Goal: Task Accomplishment & Management: Complete application form

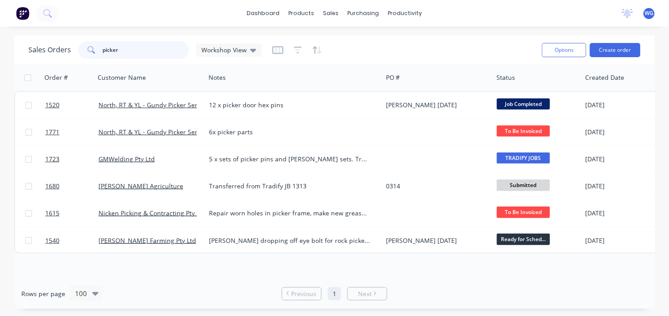
drag, startPoint x: 98, startPoint y: 49, endPoint x: 65, endPoint y: 43, distance: 33.1
click at [65, 43] on div "Sales Orders picker Workshop View" at bounding box center [144, 50] width 233 height 18
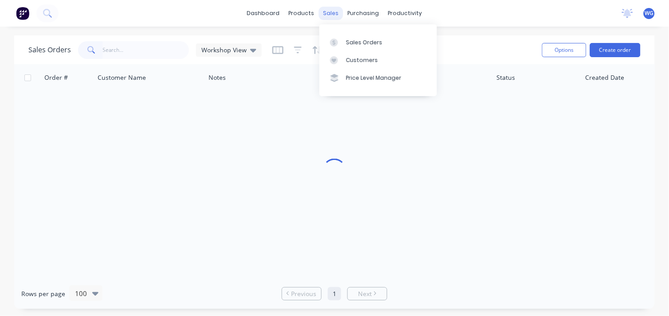
click at [324, 12] on div "sales" at bounding box center [331, 13] width 24 height 13
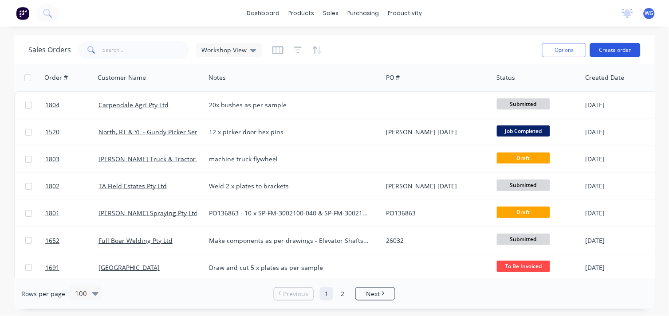
click at [609, 48] on button "Create order" at bounding box center [615, 50] width 51 height 14
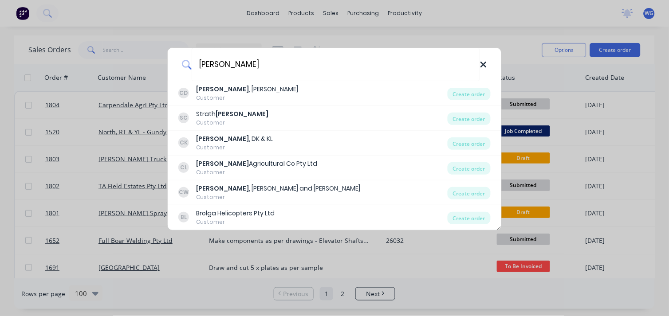
type input "[PERSON_NAME]"
click at [481, 64] on icon at bounding box center [483, 65] width 7 height 10
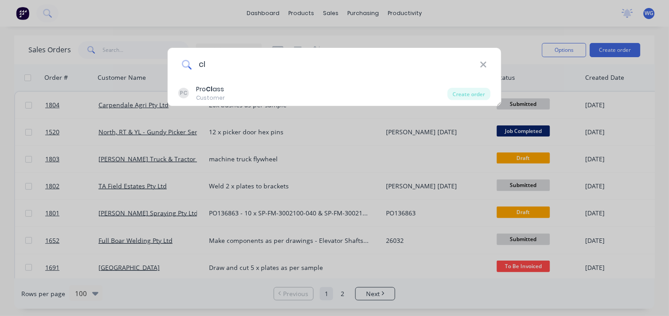
type input "c"
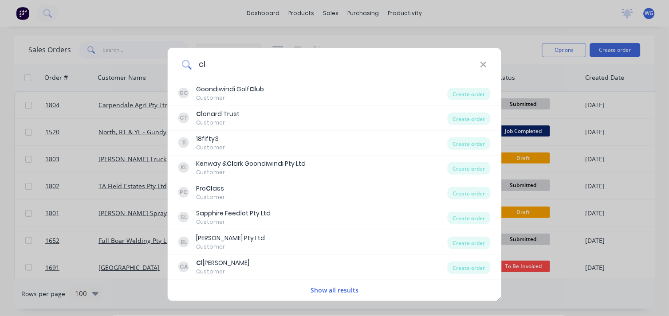
type input "c"
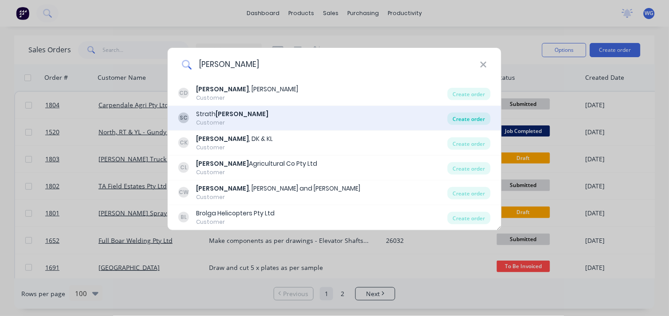
type input "[PERSON_NAME]"
click at [451, 118] on div "Create order" at bounding box center [469, 119] width 43 height 12
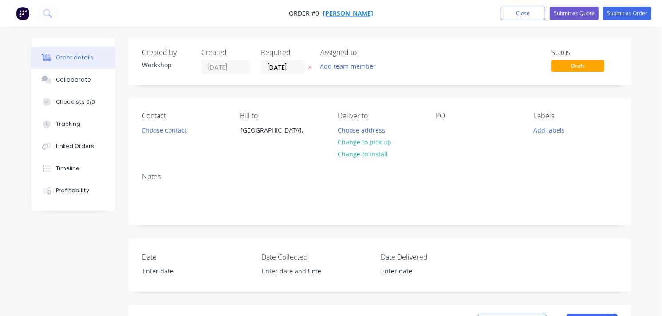
click at [336, 12] on span "[PERSON_NAME]" at bounding box center [348, 13] width 50 height 8
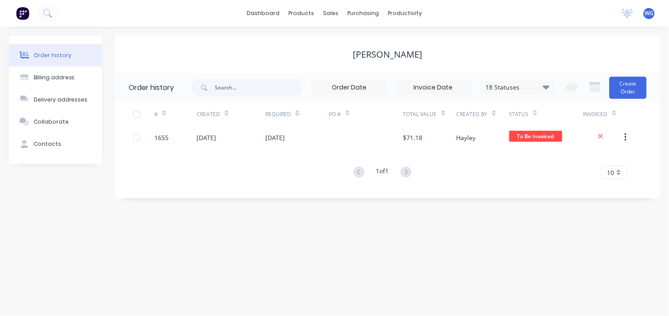
click at [276, 216] on div "Order history Billing address Delivery addresses Collaborate Contacts Strath [P…" at bounding box center [334, 172] width 669 height 290
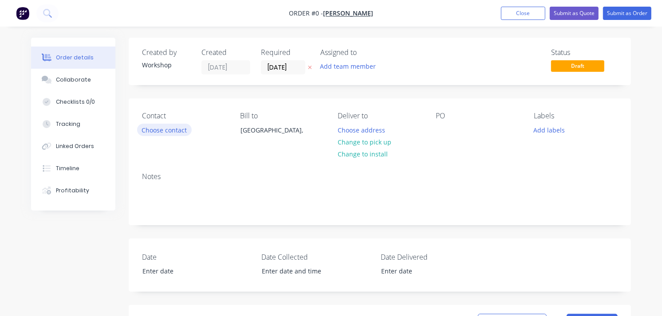
click at [156, 131] on button "Choose contact" at bounding box center [164, 130] width 55 height 12
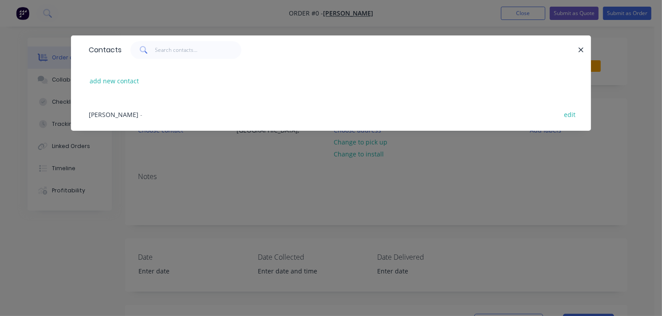
click at [373, 192] on div "Contacts add new contact [PERSON_NAME] - edit" at bounding box center [331, 158] width 662 height 316
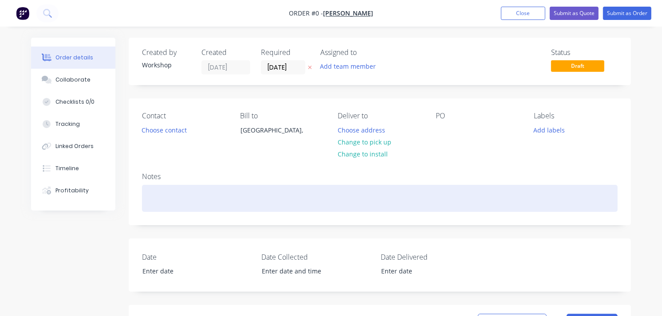
click at [170, 194] on div at bounding box center [379, 198] width 475 height 27
click at [208, 193] on div "remake auger tube e" at bounding box center [379, 198] width 475 height 27
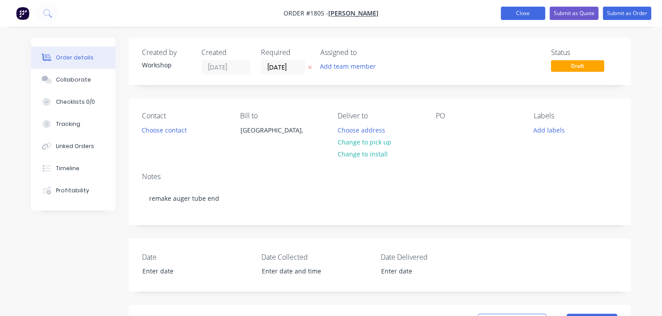
click at [531, 11] on button "Close" at bounding box center [523, 13] width 44 height 13
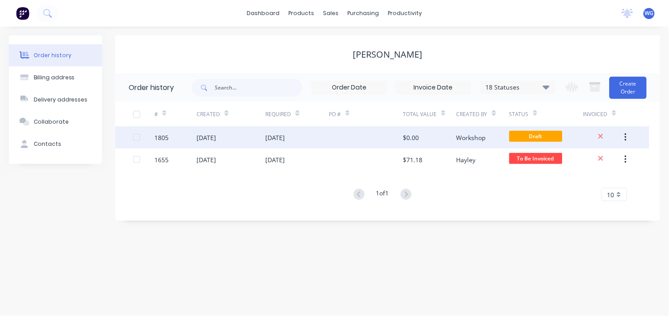
click at [250, 138] on div "[DATE]" at bounding box center [230, 137] width 69 height 22
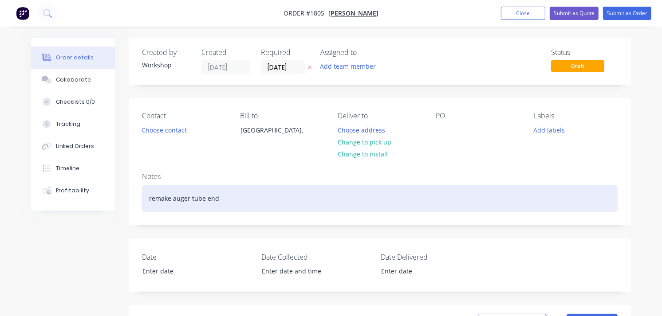
click at [234, 196] on div "remake auger tube end" at bounding box center [379, 198] width 475 height 27
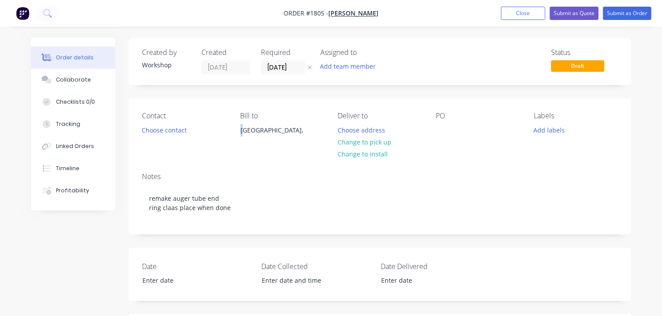
drag, startPoint x: 246, startPoint y: 129, endPoint x: 316, endPoint y: 110, distance: 72.6
click at [316, 110] on div "Contact Choose contact [PERSON_NAME] to [GEOGRAPHIC_DATA], Deliver to Choose ad…" at bounding box center [380, 131] width 502 height 67
click at [613, 12] on button "Submit as Order" at bounding box center [627, 13] width 48 height 13
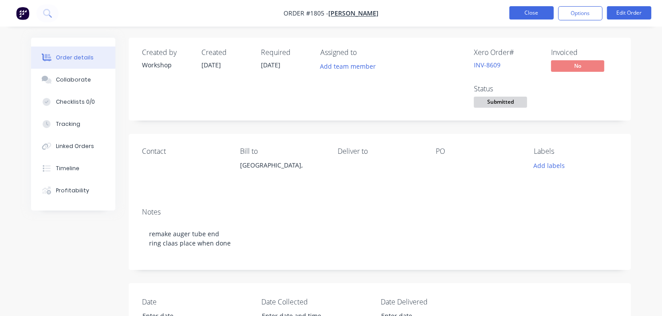
drag, startPoint x: 537, startPoint y: 3, endPoint x: 533, endPoint y: 7, distance: 6.0
click at [537, 3] on nav "Order #1805 - Strath [PERSON_NAME] Close Options Edit Order" at bounding box center [331, 13] width 662 height 27
click at [530, 12] on button "Close" at bounding box center [531, 12] width 44 height 13
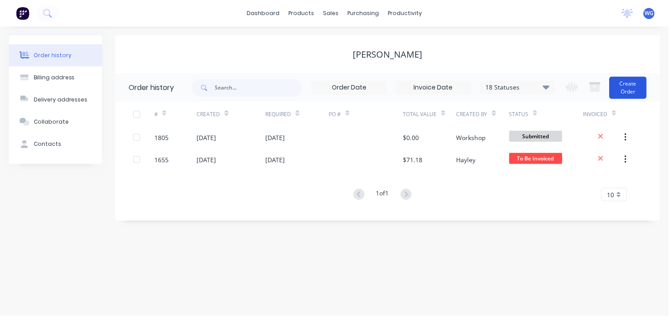
click at [617, 93] on button "Create Order" at bounding box center [627, 88] width 37 height 22
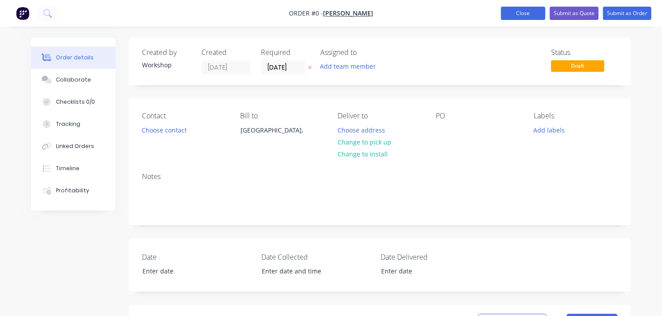
click at [520, 15] on button "Close" at bounding box center [523, 13] width 44 height 13
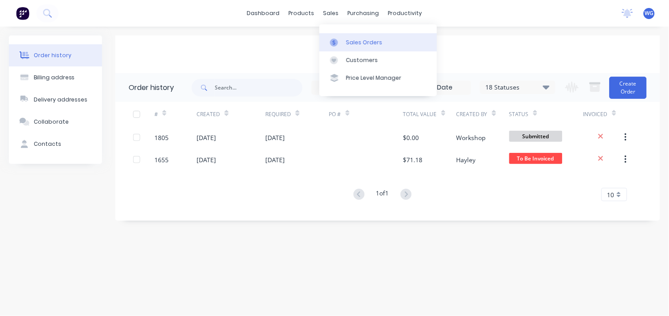
click at [350, 39] on div "Sales Orders" at bounding box center [364, 43] width 36 height 8
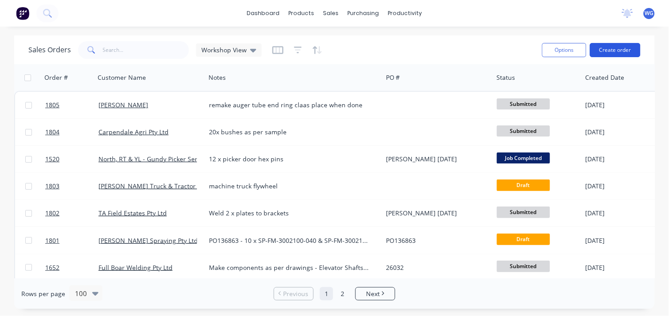
click at [605, 48] on button "Create order" at bounding box center [615, 50] width 51 height 14
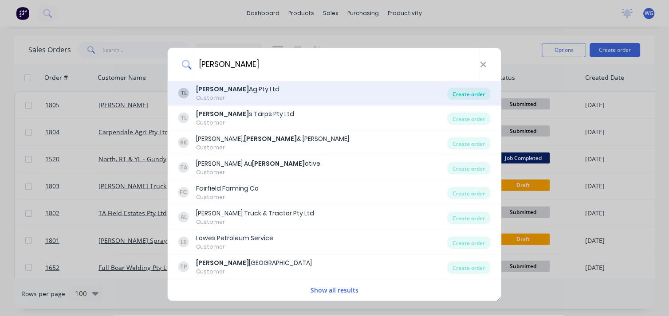
type input "[PERSON_NAME]"
click at [460, 91] on div "Create order" at bounding box center [469, 94] width 43 height 12
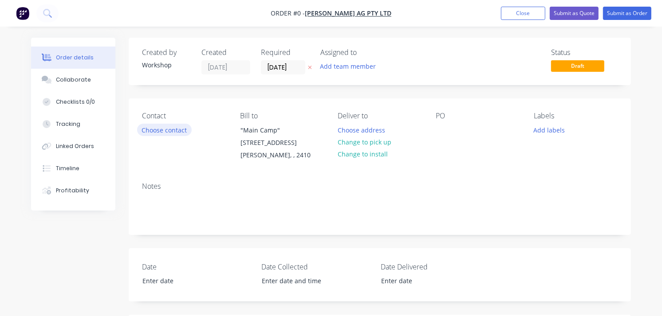
click at [165, 129] on button "Choose contact" at bounding box center [164, 130] width 55 height 12
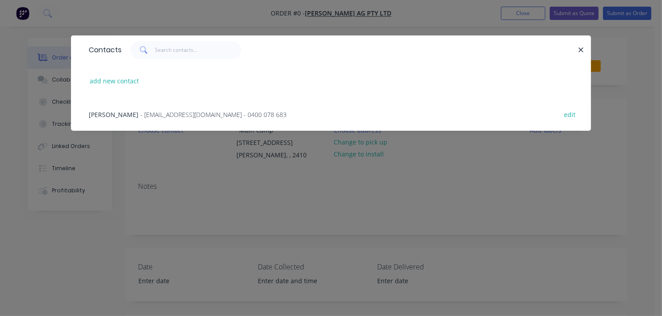
click at [106, 113] on span "[PERSON_NAME]" at bounding box center [114, 114] width 50 height 8
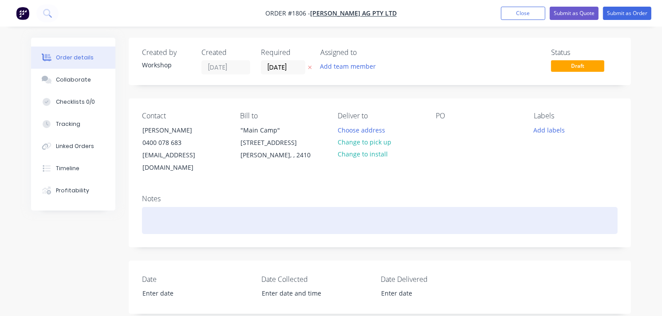
click at [167, 216] on div at bounding box center [379, 220] width 475 height 27
click at [146, 207] on div "weld plate" at bounding box center [379, 220] width 475 height 27
click at [188, 215] on div "reweld plate" at bounding box center [379, 220] width 475 height 27
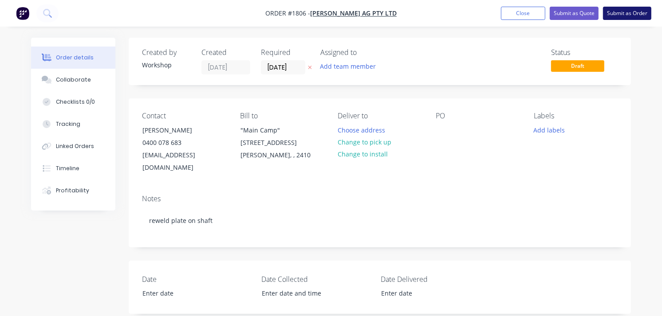
click at [625, 9] on button "Submit as Order" at bounding box center [627, 13] width 48 height 13
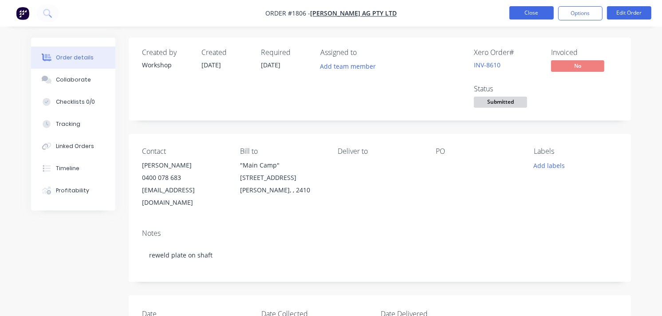
click at [530, 15] on button "Close" at bounding box center [531, 12] width 44 height 13
